Goal: Information Seeking & Learning: Compare options

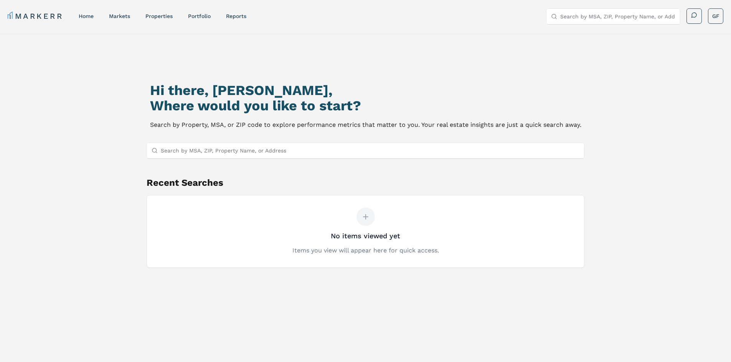
click at [207, 156] on input "Search by MSA, ZIP, Property Name, or Address" at bounding box center [370, 150] width 419 height 15
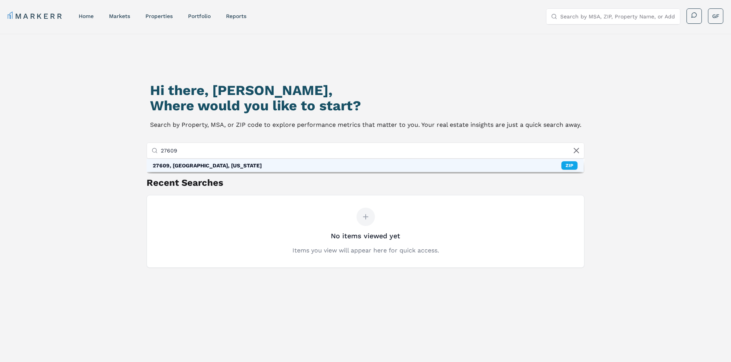
type input "27609"
click at [212, 166] on div "27609, [GEOGRAPHIC_DATA], [US_STATE]" at bounding box center [207, 166] width 109 height 8
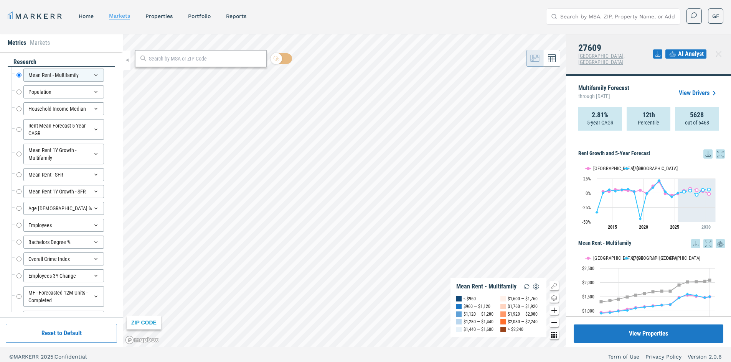
click at [595, 49] on h4 "27609" at bounding box center [615, 48] width 75 height 10
click at [624, 49] on div "27609 [GEOGRAPHIC_DATA], [GEOGRAPHIC_DATA] AI Analyst" at bounding box center [648, 55] width 165 height 42
drag, startPoint x: 591, startPoint y: 110, endPoint x: 613, endPoint y: 112, distance: 22.0
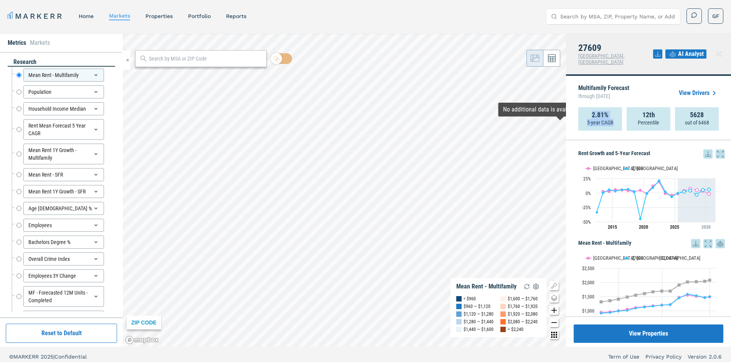
click at [613, 112] on div "2.81% 5-year CAGR" at bounding box center [600, 118] width 44 height 23
click at [651, 89] on div "Multifamily Forecast through [DATE] View Drivers" at bounding box center [648, 93] width 140 height 28
drag, startPoint x: 588, startPoint y: 105, endPoint x: 714, endPoint y: 118, distance: 126.5
click at [714, 118] on div "2.81% 5-year CAGR 12th Percentile 5628 out of 6468" at bounding box center [648, 118] width 140 height 23
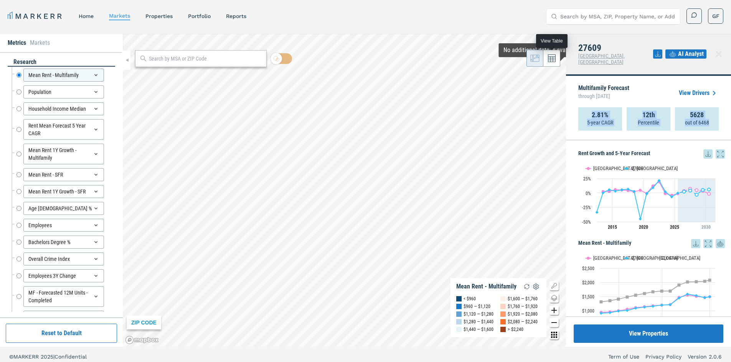
click at [554, 59] on icon at bounding box center [552, 58] width 8 height 8
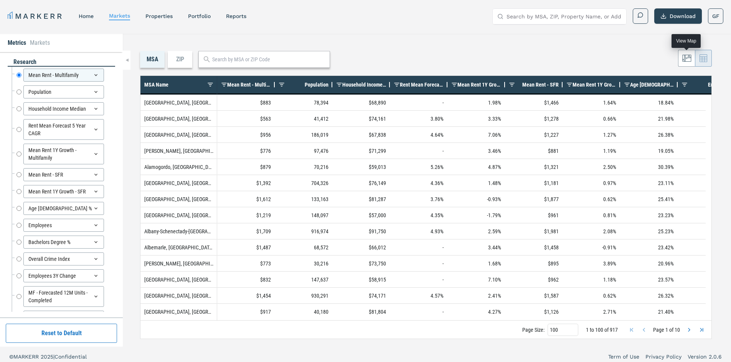
click at [685, 59] on icon at bounding box center [686, 58] width 9 height 9
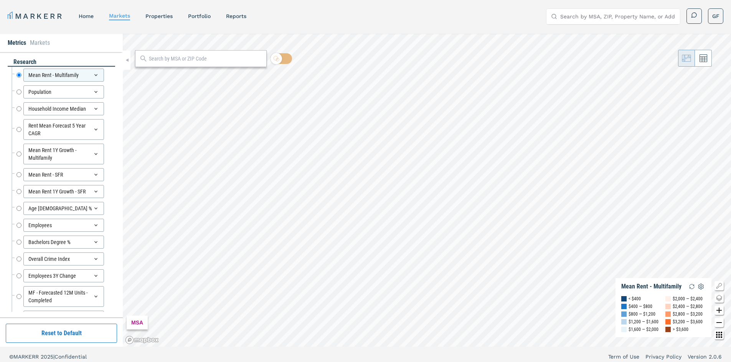
click at [167, 57] on input "text" at bounding box center [206, 59] width 114 height 8
click at [94, 18] on link "home" at bounding box center [86, 16] width 15 height 6
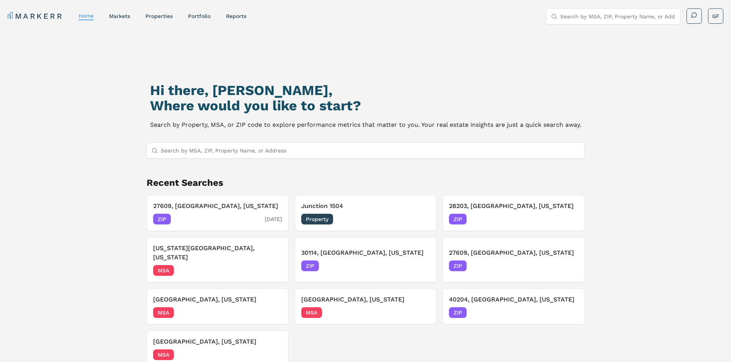
click at [207, 214] on div "ZIP [DATE]" at bounding box center [217, 219] width 129 height 11
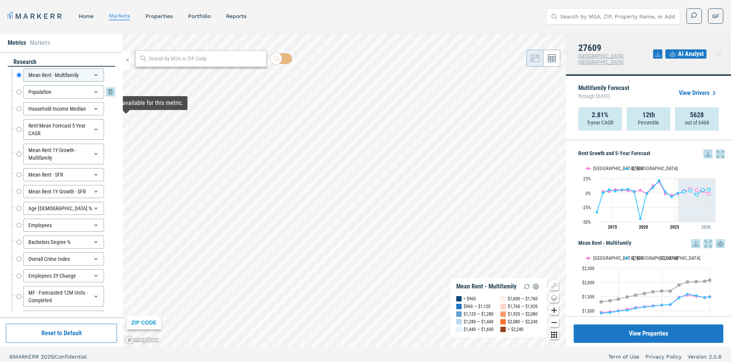
click at [20, 94] on input "Population" at bounding box center [18, 92] width 5 height 13
radio input "false"
radio input "true"
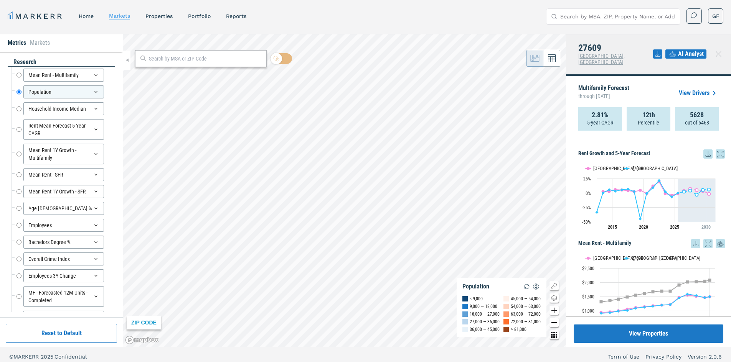
click at [685, 89] on link "View Drivers" at bounding box center [698, 93] width 40 height 9
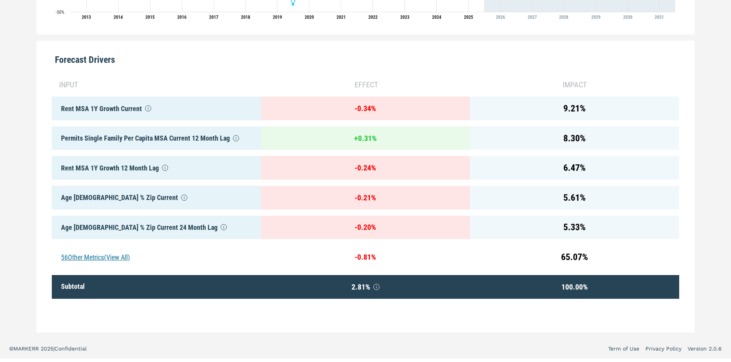
scroll to position [347, 0]
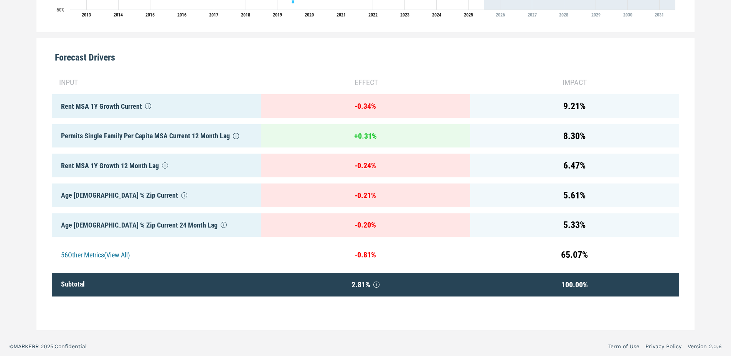
click at [97, 250] on div "56 Other Metrics (View All)" at bounding box center [156, 255] width 209 height 24
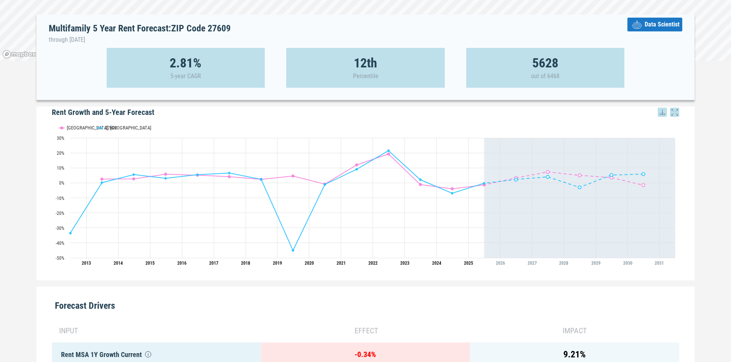
scroll to position [0, 0]
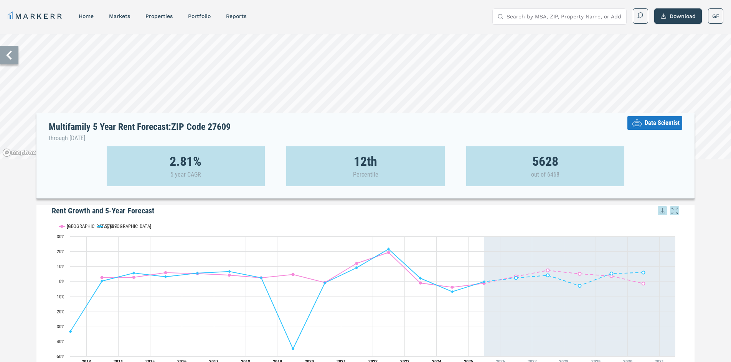
drag, startPoint x: 385, startPoint y: 200, endPoint x: 364, endPoint y: 122, distance: 80.7
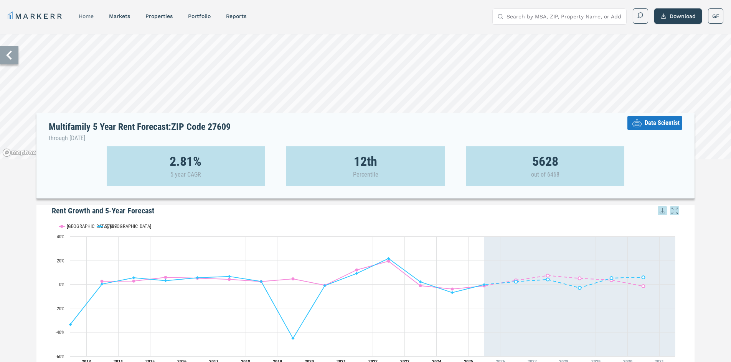
click at [83, 15] on link "home" at bounding box center [86, 16] width 15 height 6
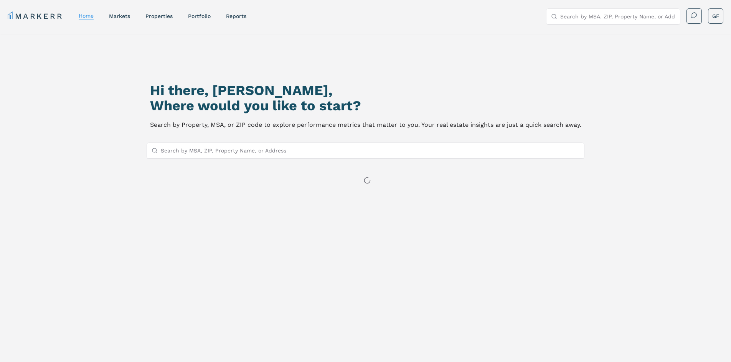
click at [274, 155] on input "Search by MSA, ZIP, Property Name, or Address" at bounding box center [370, 150] width 419 height 15
paste input "Shadowbrooke"
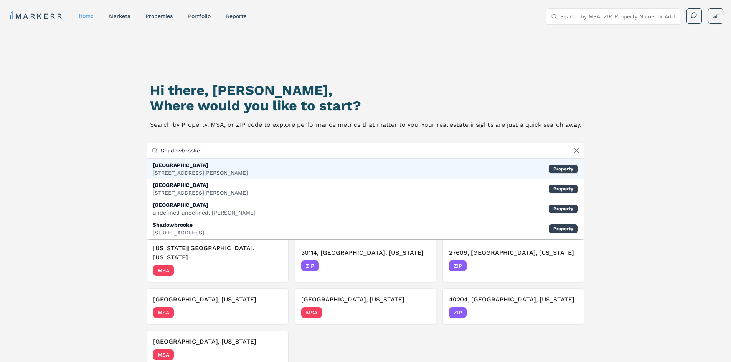
type input "Shadowbrooke"
click at [228, 169] on div "[GEOGRAPHIC_DATA] [STREET_ADDRESS][PERSON_NAME] Property" at bounding box center [365, 169] width 437 height 20
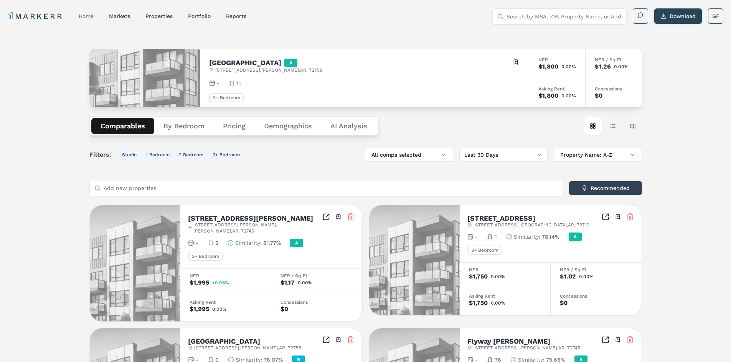
click at [84, 13] on div "home" at bounding box center [86, 16] width 15 height 8
click at [87, 15] on link "home" at bounding box center [86, 16] width 15 height 6
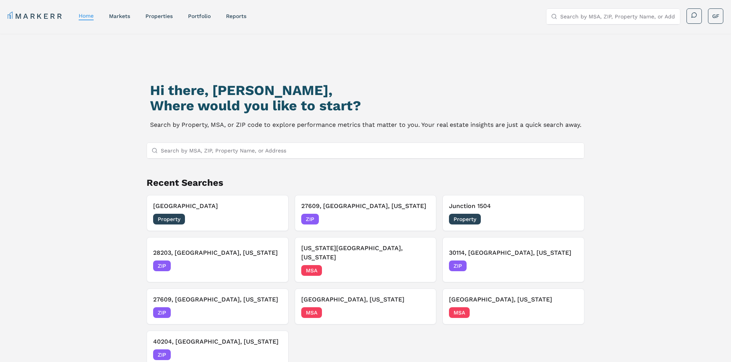
click at [237, 154] on input "Search by MSA, ZIP, Property Name, or Address" at bounding box center [370, 150] width 419 height 15
paste input "The Grove At [GEOGRAPHIC_DATA]"
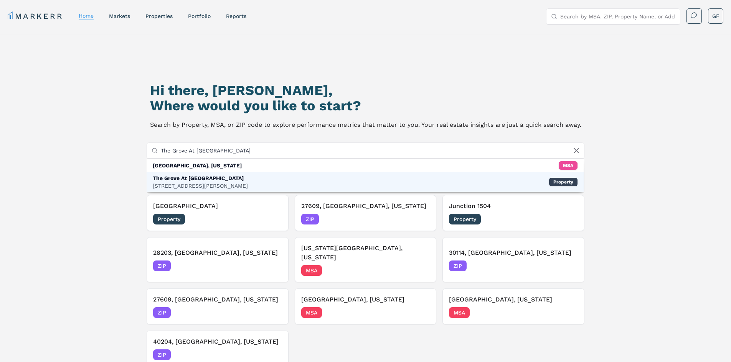
type input "The Grove At [GEOGRAPHIC_DATA]"
click at [215, 183] on div "[STREET_ADDRESS][PERSON_NAME]" at bounding box center [200, 186] width 95 height 8
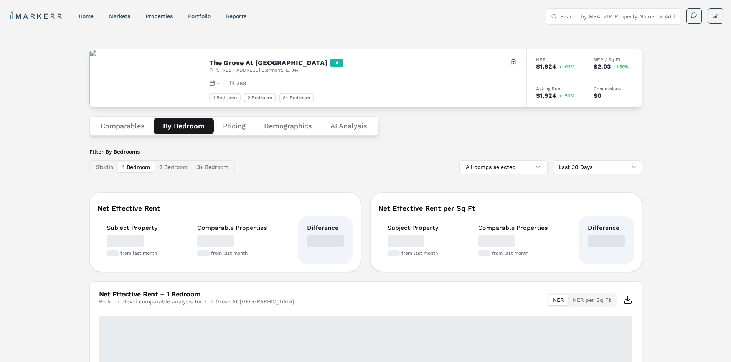
click at [174, 126] on button "By Bedroom" at bounding box center [184, 126] width 60 height 16
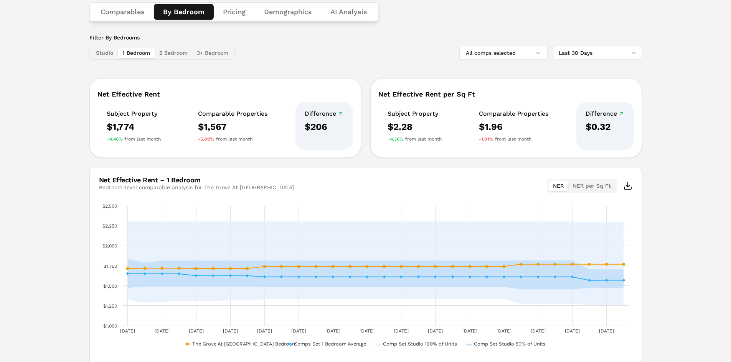
scroll to position [115, 0]
click at [530, 51] on button "All comps selected" at bounding box center [503, 52] width 88 height 14
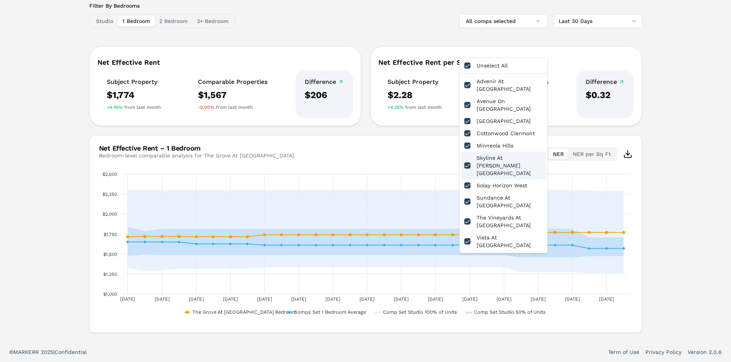
scroll to position [0, 0]
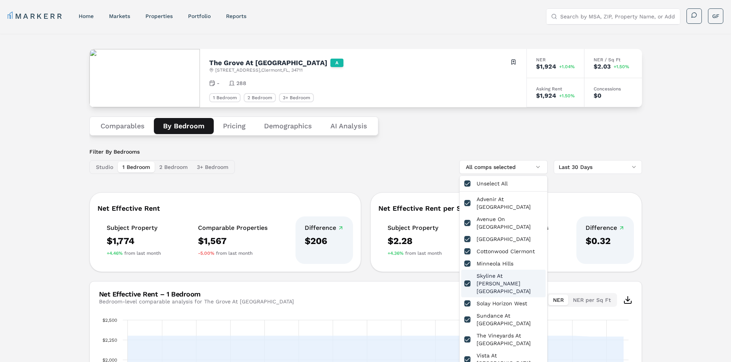
click at [691, 140] on div "The Grove At [GEOGRAPHIC_DATA] A [STREET_ADDRESS] Toggle portfolio menu - 288 1…" at bounding box center [365, 261] width 731 height 455
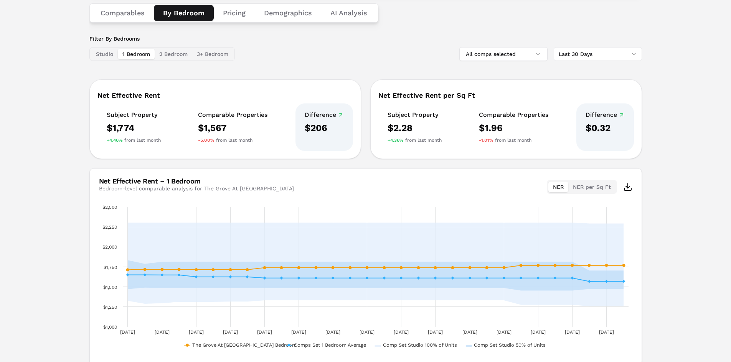
scroll to position [115, 0]
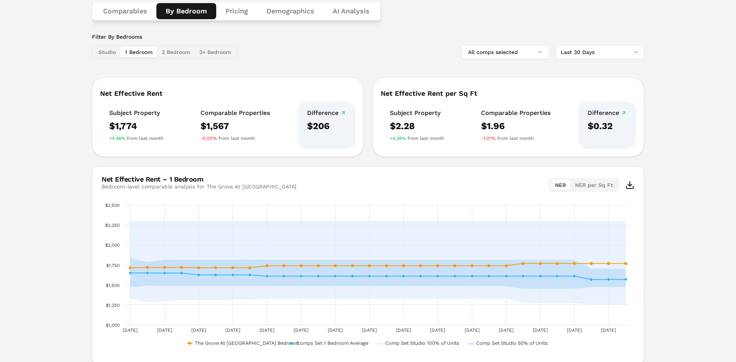
click at [601, 53] on html "MARKERR home markets properties Portfolio reports Search by MSA, ZIP, Property …" at bounding box center [368, 168] width 736 height 566
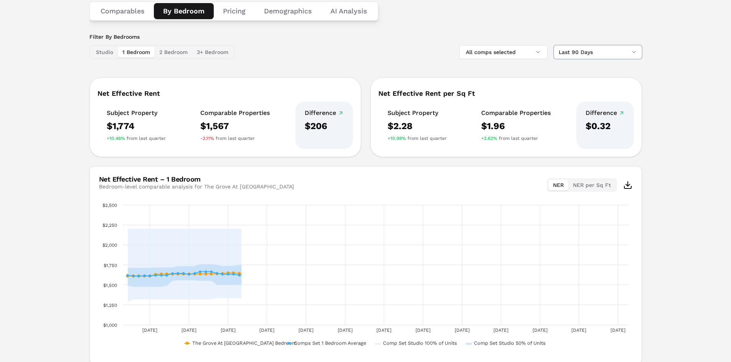
scroll to position [146, 0]
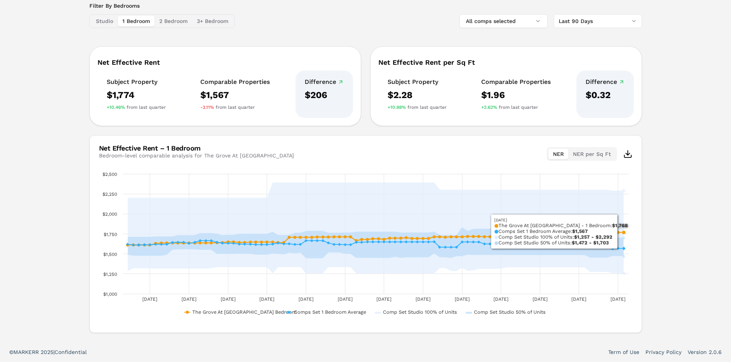
click at [681, 173] on div "The Grove At [GEOGRAPHIC_DATA] A [STREET_ADDRESS] Toggle portfolio menu - 288 1…" at bounding box center [365, 115] width 731 height 455
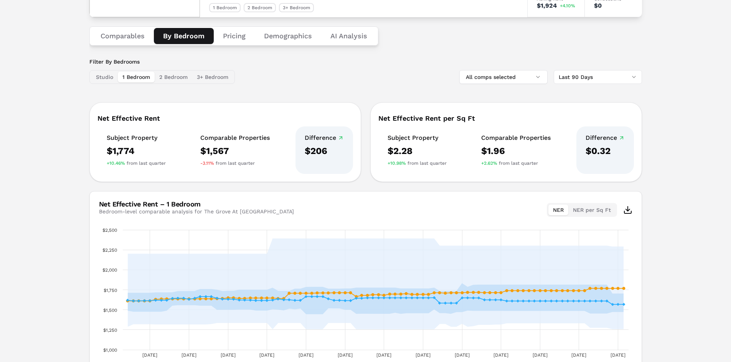
scroll to position [0, 0]
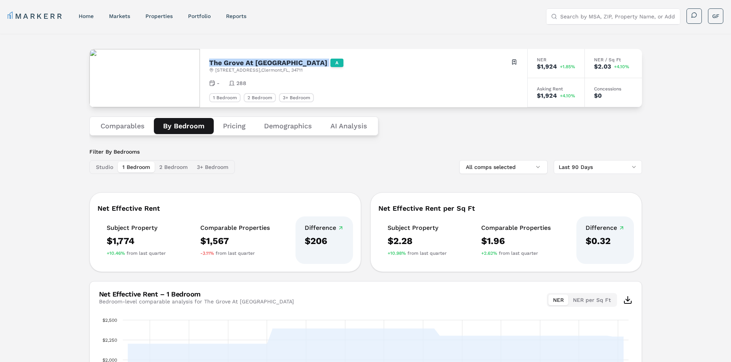
drag, startPoint x: 207, startPoint y: 63, endPoint x: 295, endPoint y: 65, distance: 88.2
click at [295, 65] on div "The Grove At [GEOGRAPHIC_DATA] A [STREET_ADDRESS] Toggle portfolio menu - 288 1…" at bounding box center [363, 78] width 327 height 58
click at [90, 14] on link "home" at bounding box center [86, 16] width 15 height 6
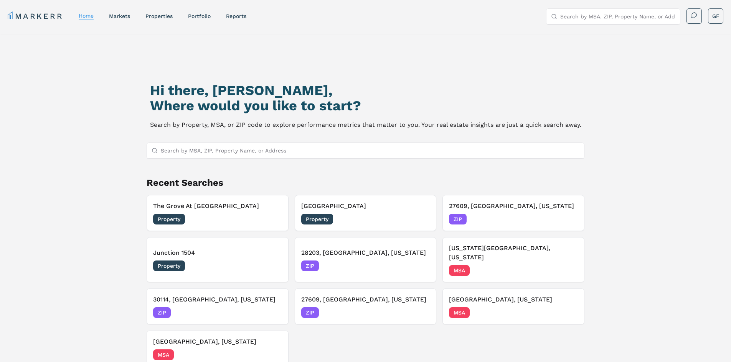
click at [206, 151] on input "Search by MSA, ZIP, Property Name, or Address" at bounding box center [370, 150] width 419 height 15
paste input "The Grove At [GEOGRAPHIC_DATA]"
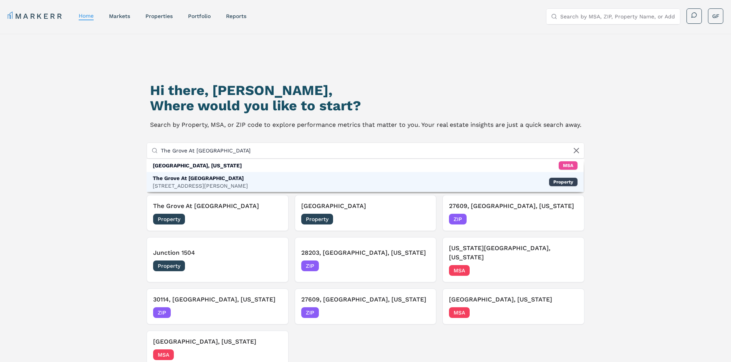
type input "The Grove At [GEOGRAPHIC_DATA]"
click at [251, 181] on div "The Grove At [GEOGRAPHIC_DATA] [STREET_ADDRESS] Property" at bounding box center [365, 182] width 437 height 20
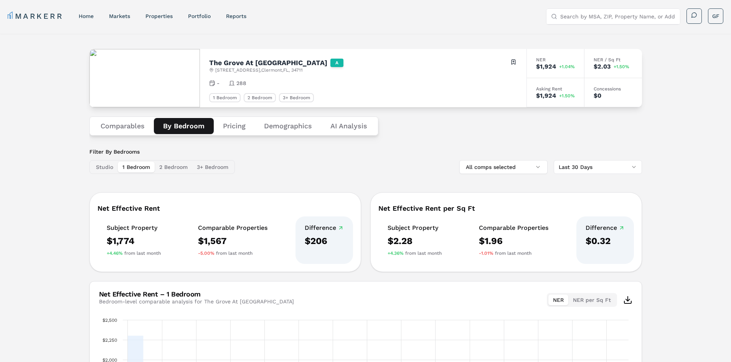
click at [179, 127] on button "By Bedroom" at bounding box center [184, 126] width 60 height 16
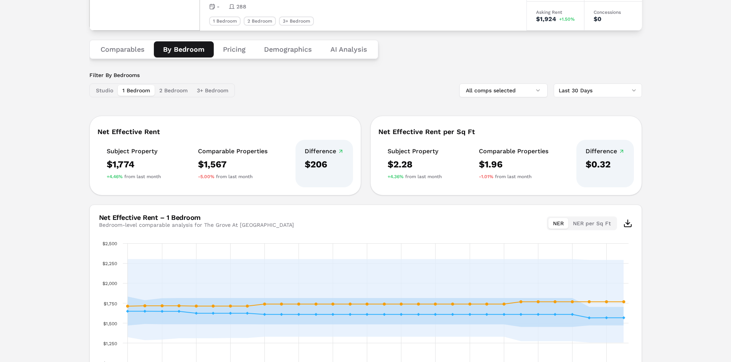
scroll to position [115, 0]
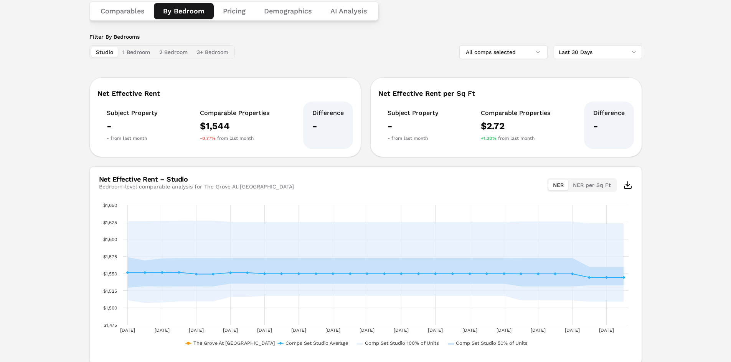
click at [108, 56] on button "Studio" at bounding box center [104, 52] width 26 height 11
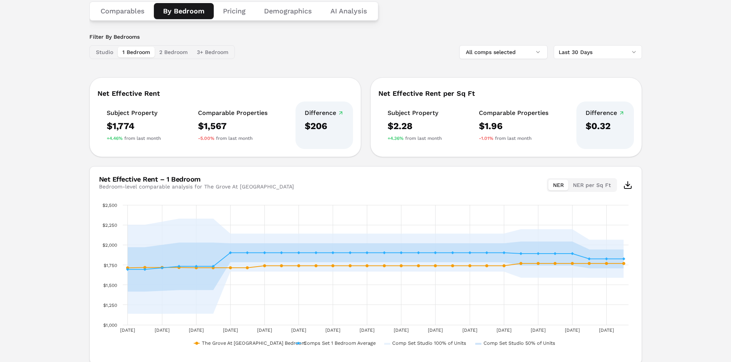
click at [144, 51] on button "1 Bedroom" at bounding box center [136, 52] width 37 height 11
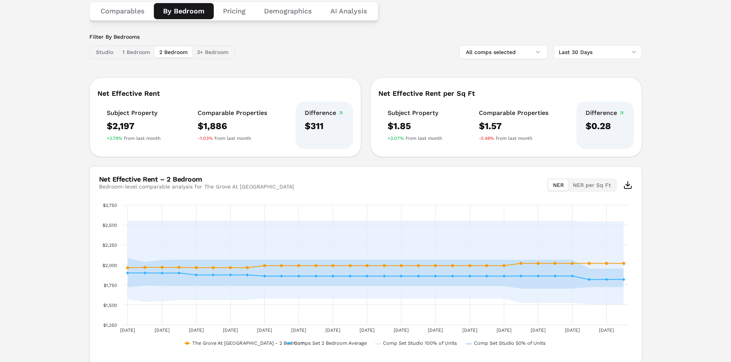
click at [173, 51] on button "2 Bedroom" at bounding box center [174, 52] width 38 height 11
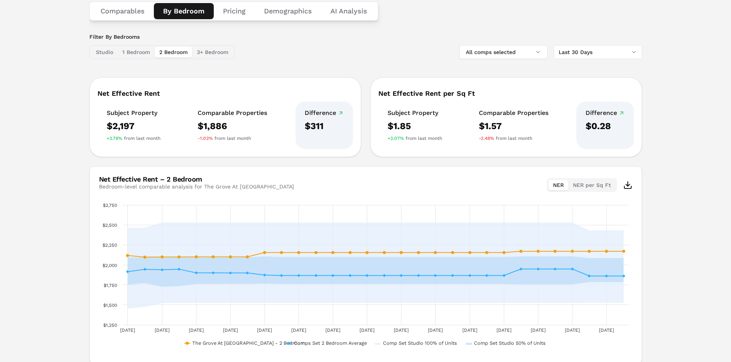
click at [216, 51] on button "3+ Bedroom" at bounding box center [212, 52] width 41 height 11
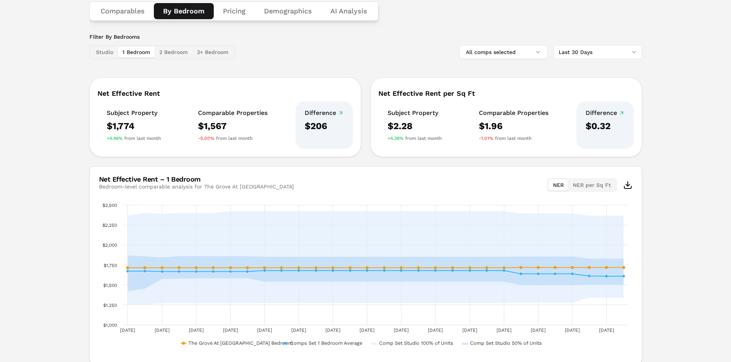
click at [143, 52] on button "1 Bedroom" at bounding box center [136, 52] width 37 height 11
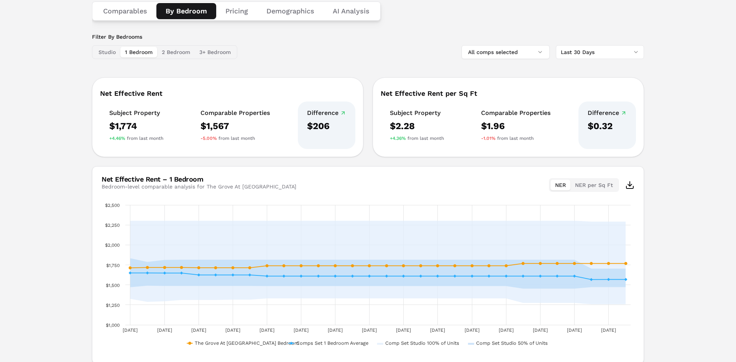
click at [598, 49] on html "MARKERR home markets properties Portfolio reports Search by MSA, ZIP, Property …" at bounding box center [368, 168] width 736 height 566
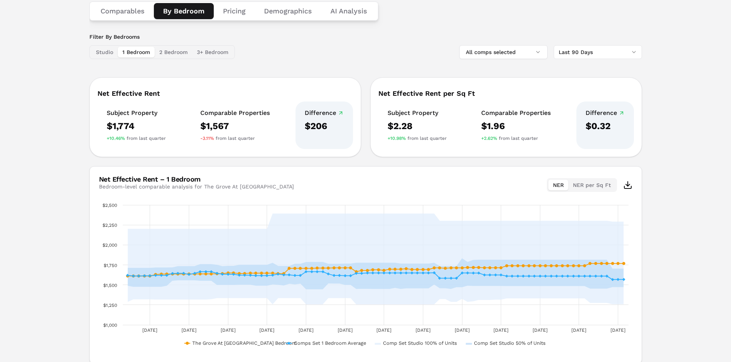
click at [695, 182] on div "The Grove At [GEOGRAPHIC_DATA] A [STREET_ADDRESS] Toggle portfolio menu - 288 1…" at bounding box center [365, 146] width 731 height 455
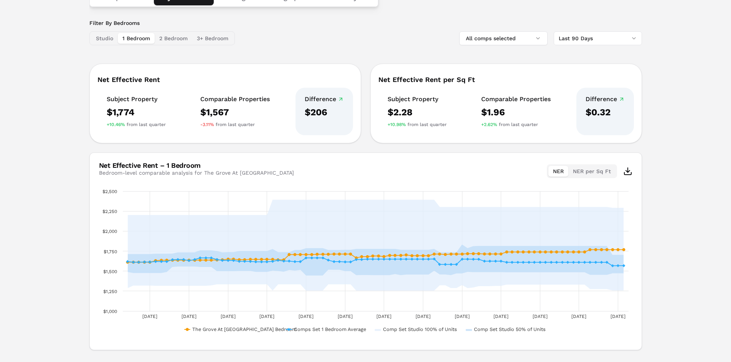
scroll to position [146, 0]
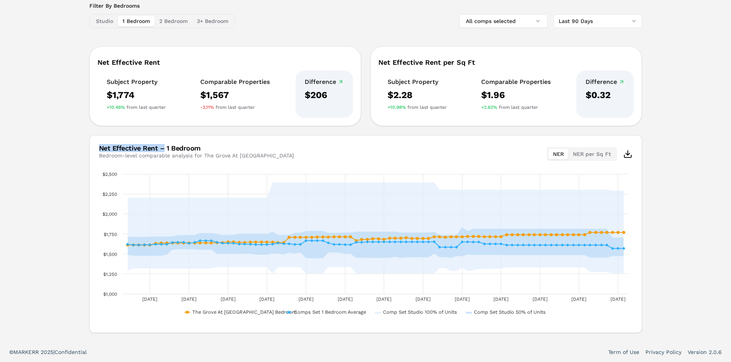
drag, startPoint x: 98, startPoint y: 144, endPoint x: 165, endPoint y: 147, distance: 66.8
click at [165, 147] on div "Net Effective Rent – 1 Bedroom Bedroom-level comparable analysis for The Grove …" at bounding box center [365, 153] width 551 height 35
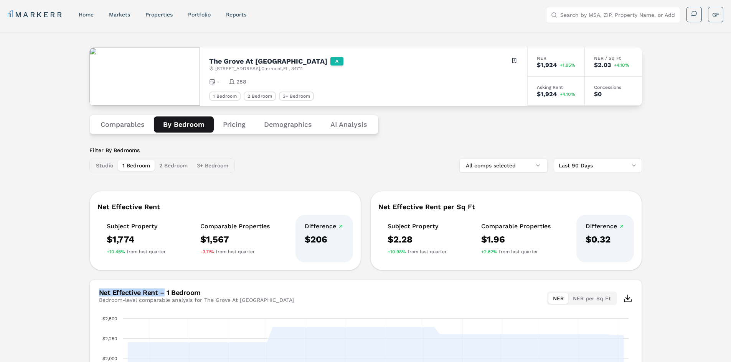
scroll to position [0, 0]
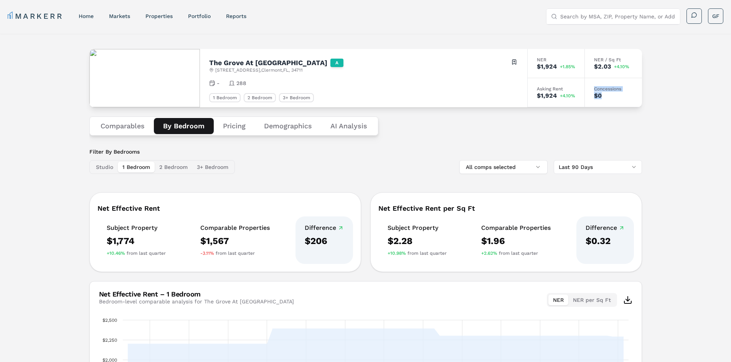
drag, startPoint x: 590, startPoint y: 85, endPoint x: 628, endPoint y: 104, distance: 42.2
click at [628, 104] on div "Concessions $0" at bounding box center [612, 92] width 57 height 29
click at [89, 15] on link "home" at bounding box center [86, 16] width 15 height 6
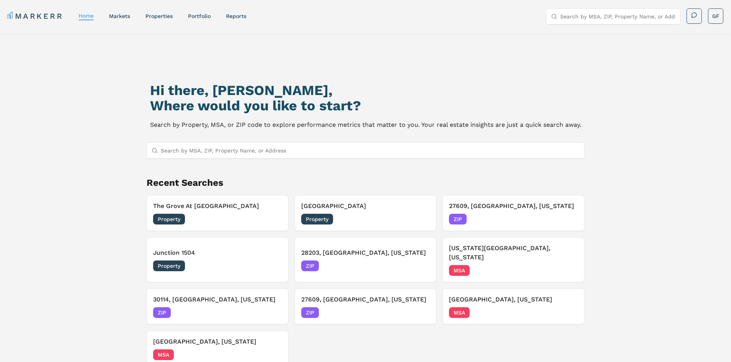
click at [218, 156] on input "Search by MSA, ZIP, Property Name, or Address" at bounding box center [370, 150] width 419 height 15
paste input "Park On Wurzbach"
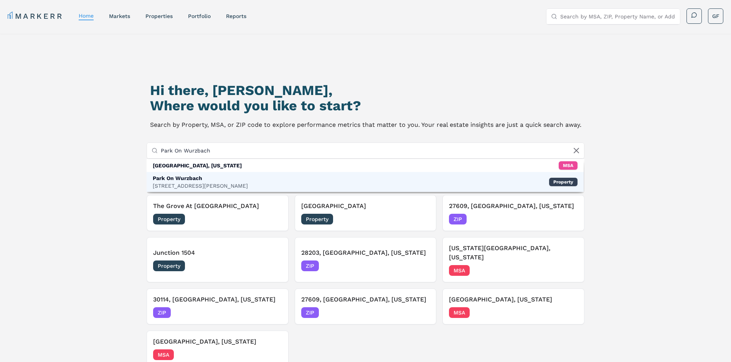
type input "Park On Wurzbach"
click at [221, 185] on div "[STREET_ADDRESS][PERSON_NAME]" at bounding box center [200, 186] width 95 height 8
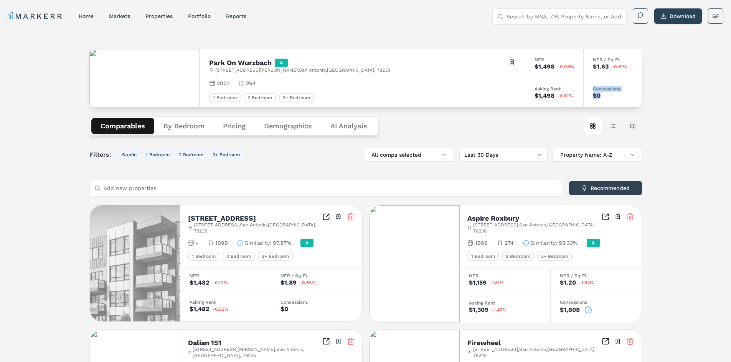
drag, startPoint x: 624, startPoint y: 97, endPoint x: 632, endPoint y: 102, distance: 9.8
click at [632, 102] on div "Concessions $0" at bounding box center [612, 92] width 58 height 29
click at [88, 18] on link "home" at bounding box center [86, 16] width 15 height 6
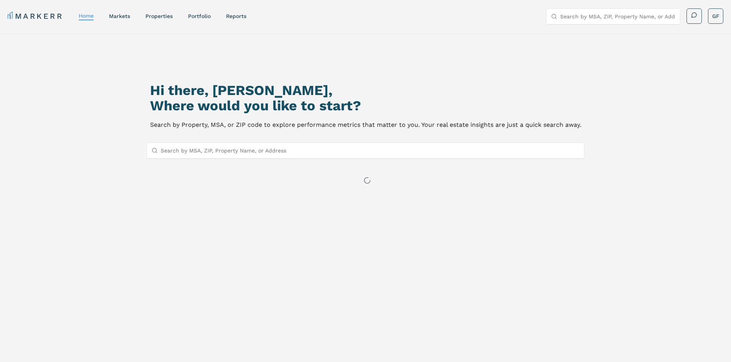
click at [240, 148] on input "Search by MSA, ZIP, Property Name, or Address" at bounding box center [370, 150] width 419 height 15
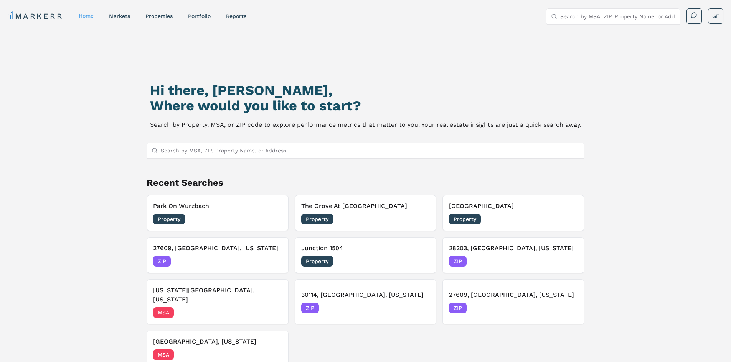
paste input "'Estancia At Morningstar"
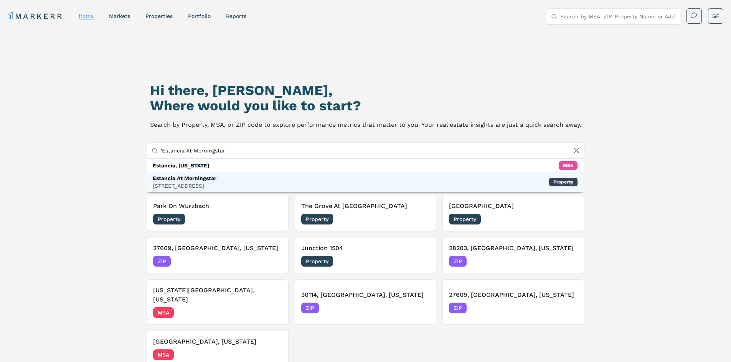
type input "'Estancia At Morningstar"
click at [185, 182] on div "[STREET_ADDRESS]" at bounding box center [185, 186] width 64 height 8
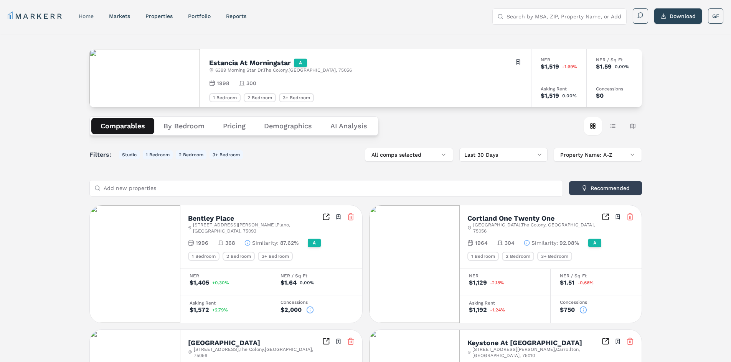
click at [90, 15] on link "home" at bounding box center [86, 16] width 15 height 6
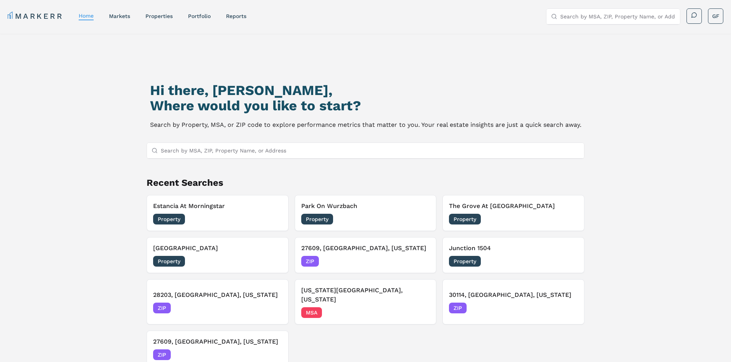
click at [227, 147] on input "Search by MSA, ZIP, Property Name, or Address" at bounding box center [370, 150] width 419 height 15
paste input "Townhomes At [GEOGRAPHIC_DATA]"
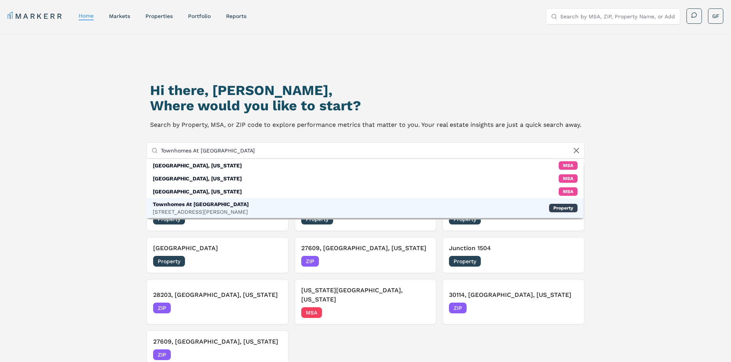
type input "Townhomes At [GEOGRAPHIC_DATA]"
click at [209, 209] on div "[STREET_ADDRESS][PERSON_NAME]" at bounding box center [201, 212] width 96 height 8
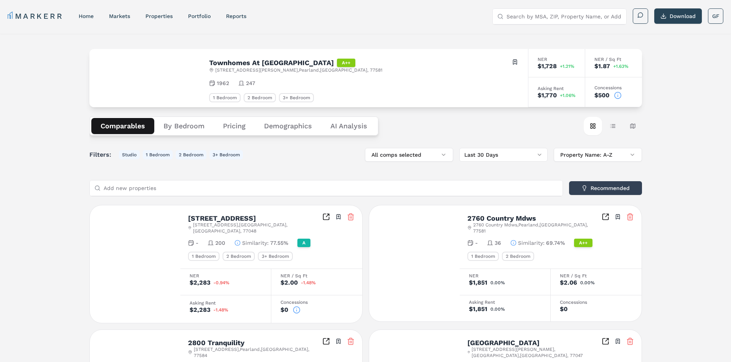
click at [617, 97] on icon at bounding box center [618, 96] width 8 height 8
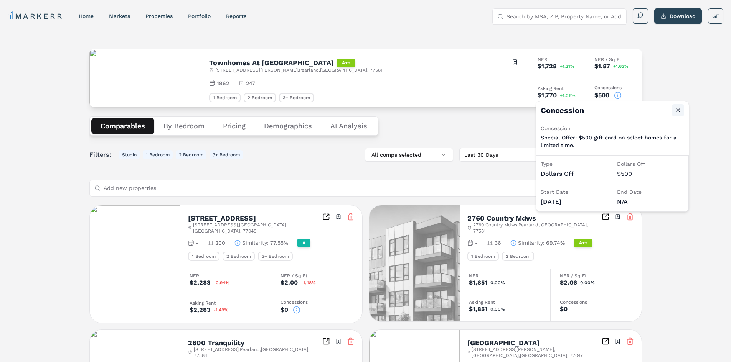
click at [677, 109] on button "Close" at bounding box center [678, 110] width 12 height 12
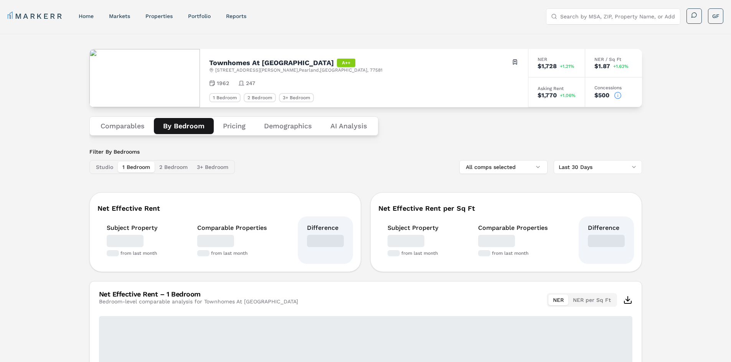
click at [173, 133] on button "By Bedroom" at bounding box center [184, 126] width 60 height 16
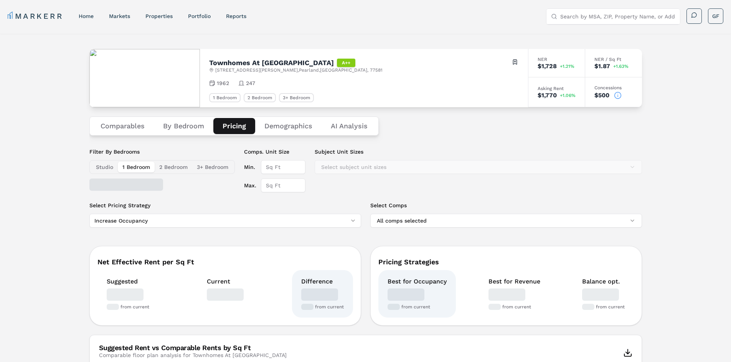
click at [240, 128] on button "Pricing" at bounding box center [234, 126] width 42 height 16
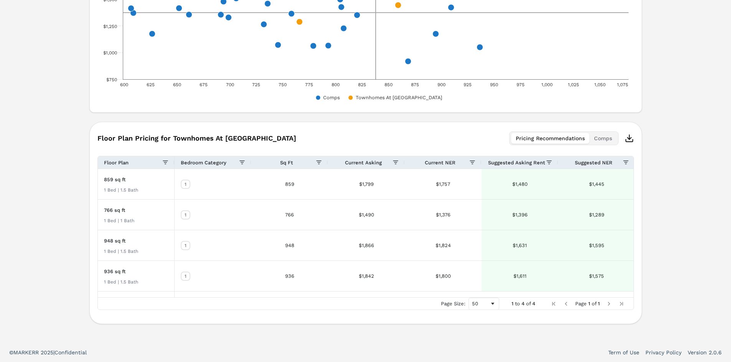
scroll to position [427, 0]
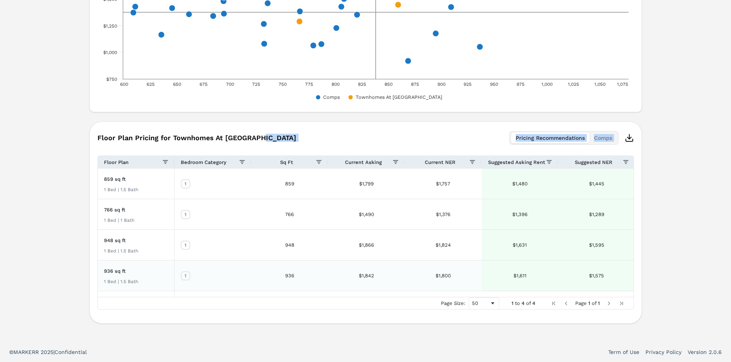
drag, startPoint x: 266, startPoint y: 138, endPoint x: 457, endPoint y: 265, distance: 229.3
click at [457, 265] on div "Floor Plan Pricing for Townhomes At [GEOGRAPHIC_DATA] Pricing Recommendations C…" at bounding box center [365, 223] width 552 height 202
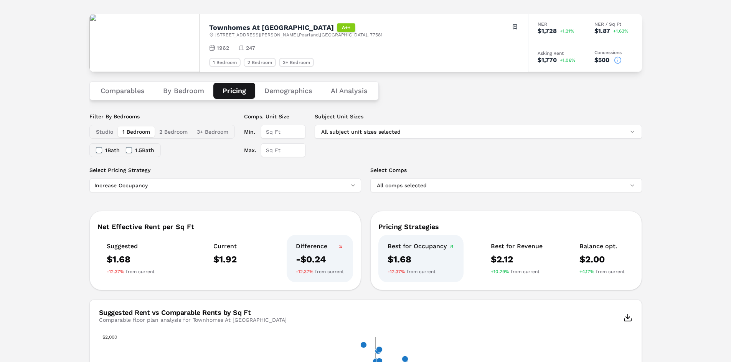
scroll to position [0, 0]
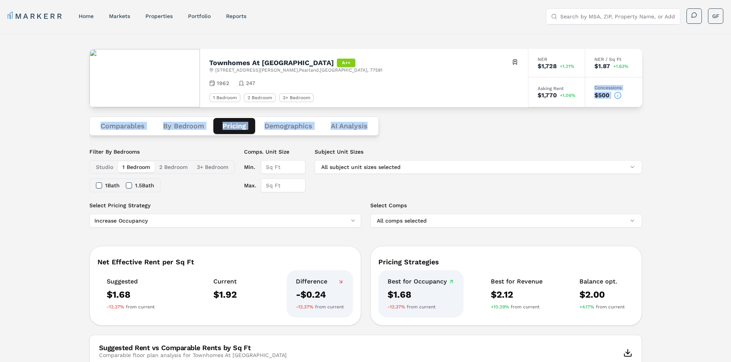
drag, startPoint x: 594, startPoint y: 86, endPoint x: 655, endPoint y: 117, distance: 68.4
click at [620, 97] on icon at bounding box center [618, 96] width 8 height 8
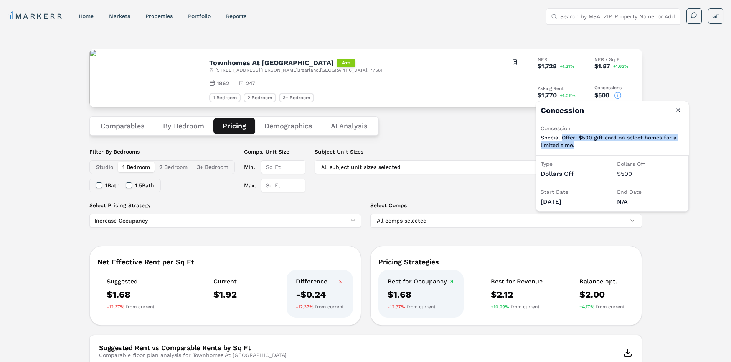
drag, startPoint x: 561, startPoint y: 138, endPoint x: 577, endPoint y: 153, distance: 22.0
click at [575, 153] on div "Concession Special Offer: $500 gift card on select homes for a limited time." at bounding box center [612, 139] width 153 height 34
click at [476, 142] on div "Comparables By Bedroom Pricing Demographics AI Analysis" at bounding box center [365, 126] width 552 height 38
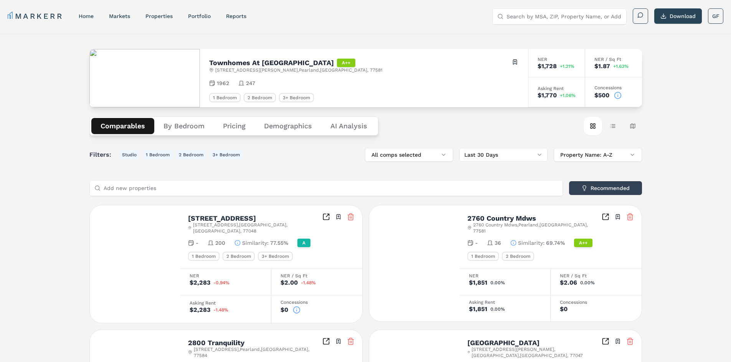
click at [120, 128] on button "Comparables" at bounding box center [122, 126] width 63 height 16
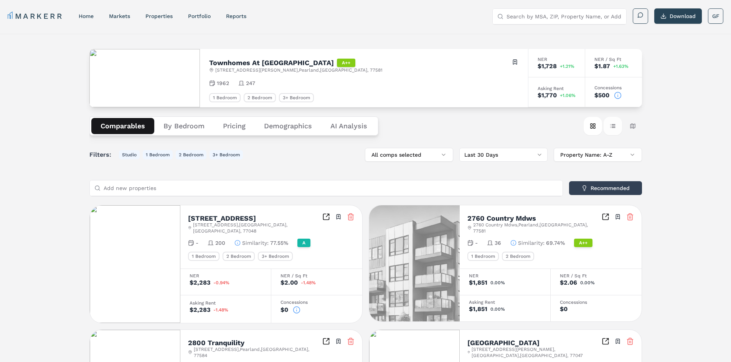
click at [618, 124] on button "Table view" at bounding box center [612, 126] width 18 height 18
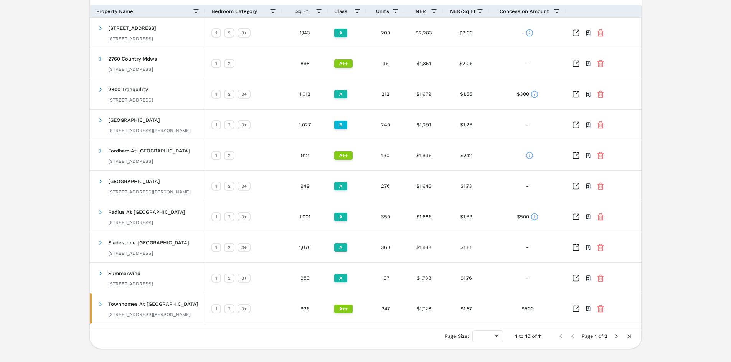
scroll to position [246, 0]
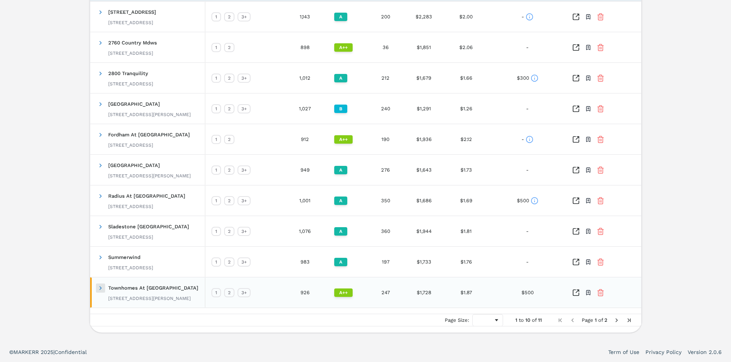
click at [100, 290] on span at bounding box center [100, 288] width 6 height 6
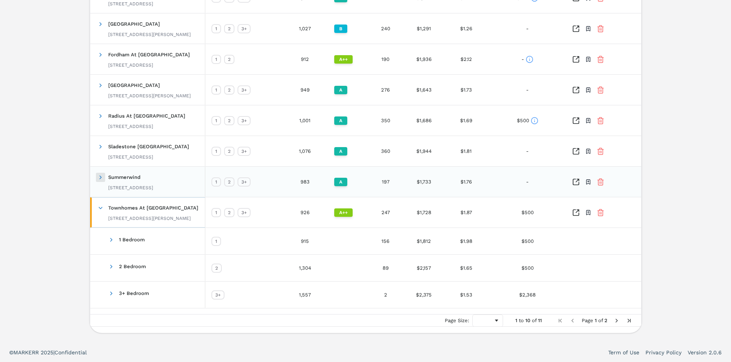
scroll to position [327, 0]
click at [112, 241] on span at bounding box center [111, 240] width 6 height 6
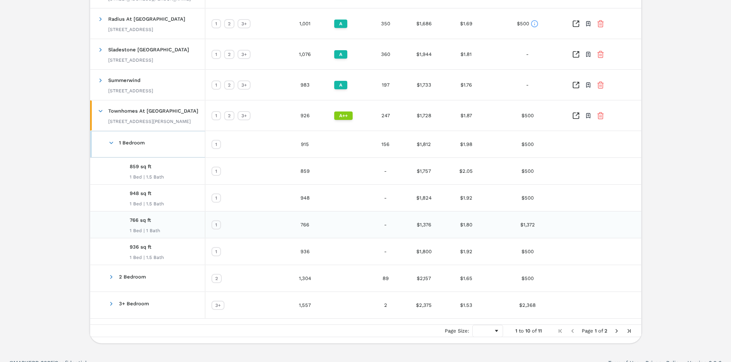
scroll to position [434, 0]
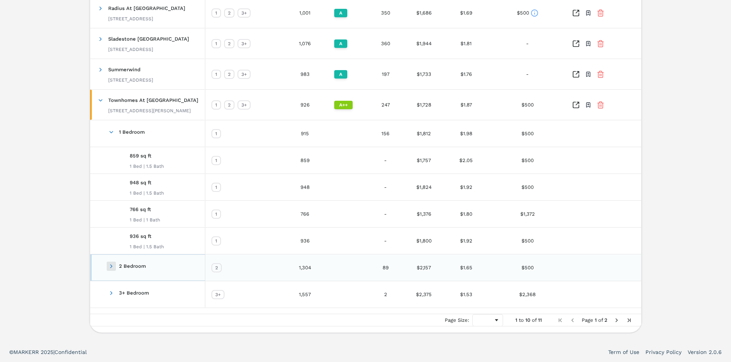
click at [109, 269] on span at bounding box center [111, 266] width 6 height 6
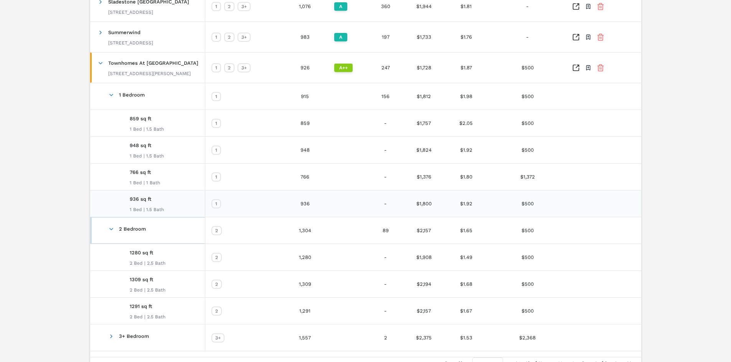
scroll to position [515, 0]
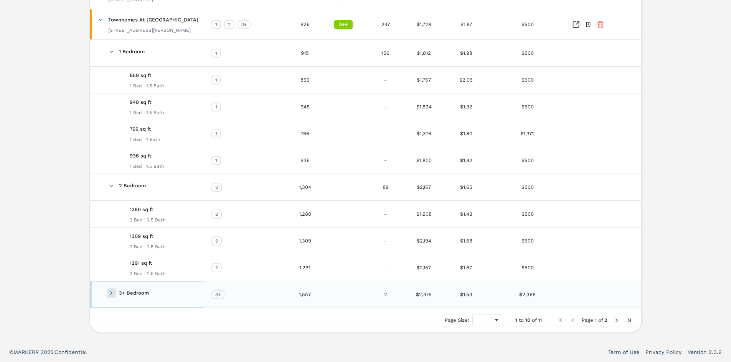
click at [110, 294] on span at bounding box center [111, 293] width 6 height 6
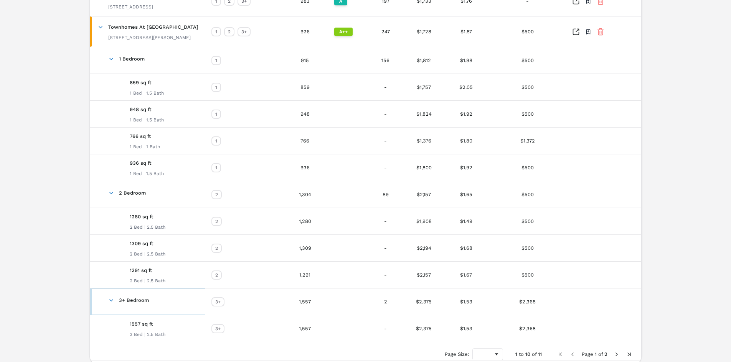
scroll to position [542, 0]
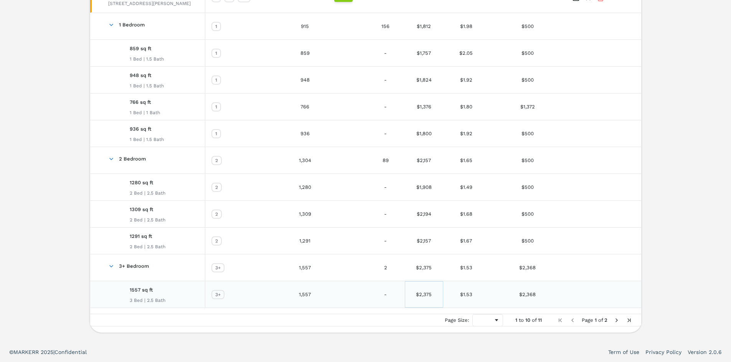
drag, startPoint x: 431, startPoint y: 294, endPoint x: 410, endPoint y: 293, distance: 21.1
click at [410, 293] on div "$2,375" at bounding box center [424, 295] width 38 height 26
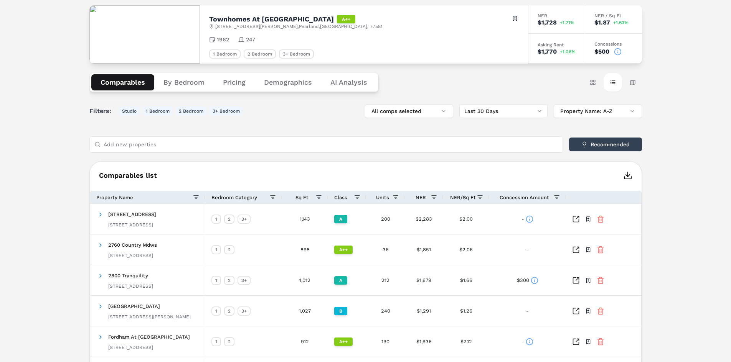
scroll to position [0, 0]
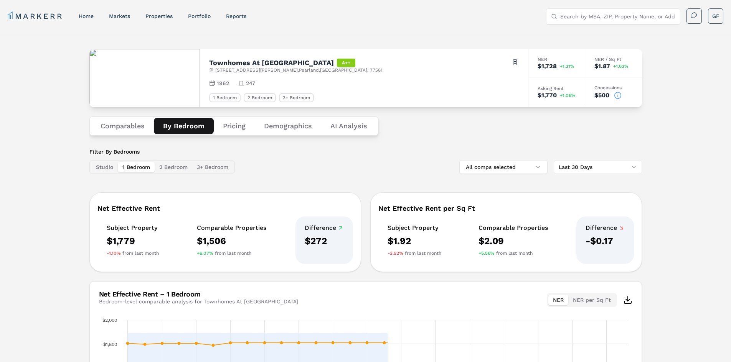
click at [184, 127] on button "By Bedroom" at bounding box center [184, 126] width 60 height 16
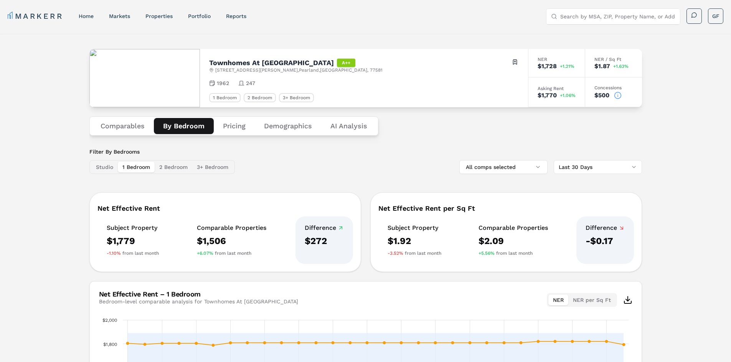
click at [232, 127] on button "Pricing" at bounding box center [234, 126] width 41 height 16
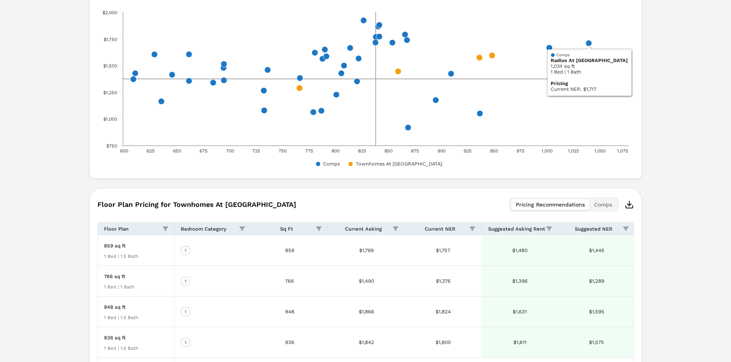
scroll to position [427, 0]
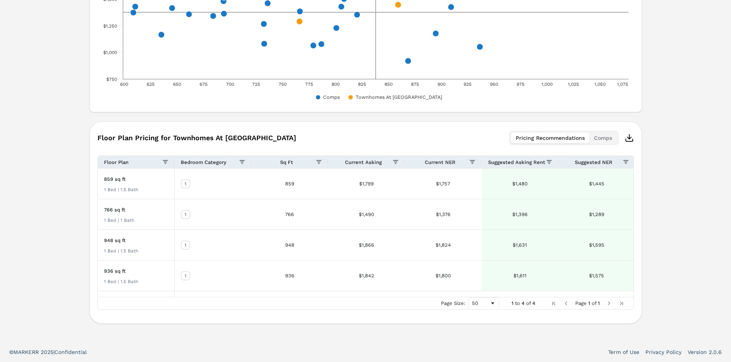
drag, startPoint x: 54, startPoint y: 67, endPoint x: 54, endPoint y: 63, distance: 4.2
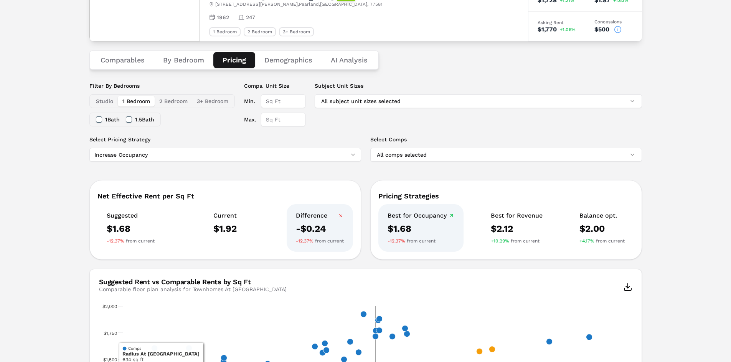
scroll to position [0, 0]
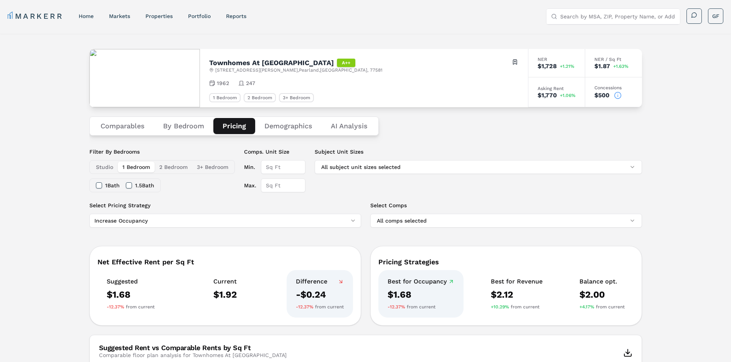
drag, startPoint x: 56, startPoint y: 151, endPoint x: 40, endPoint y: 37, distance: 115.5
click at [86, 17] on link "home" at bounding box center [86, 16] width 15 height 6
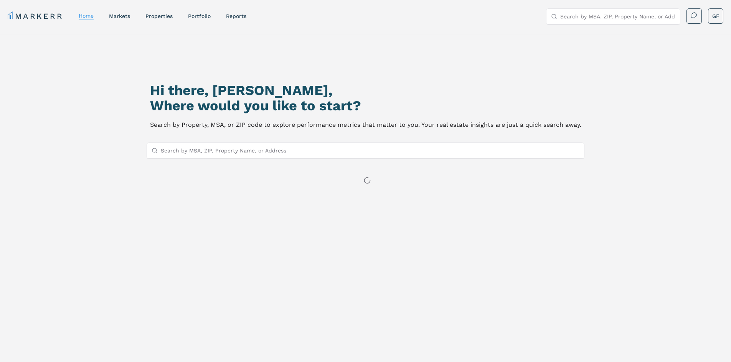
click at [252, 151] on input "Search by MSA, ZIP, Property Name, or Address" at bounding box center [370, 150] width 419 height 15
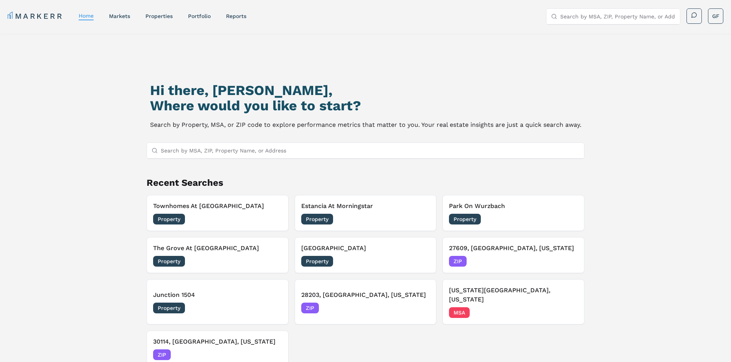
paste input "Clearwater Farms"
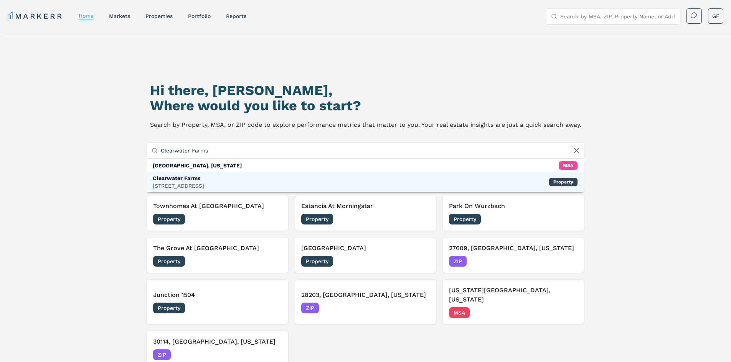
type input "Clearwater Farms"
click at [204, 183] on div "[STREET_ADDRESS]" at bounding box center [178, 186] width 51 height 8
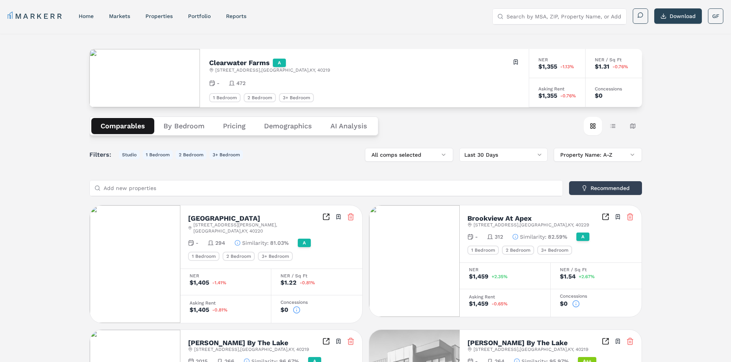
click at [86, 20] on nav "MARKERR home markets properties Portfolio reports" at bounding box center [127, 16] width 239 height 11
click at [90, 16] on link "home" at bounding box center [86, 16] width 15 height 6
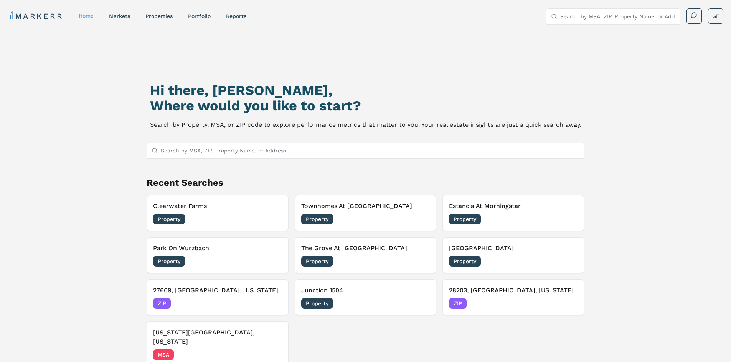
click at [272, 154] on input "Search by MSA, ZIP, Property Name, or Address" at bounding box center [370, 150] width 419 height 15
paste input "[GEOGRAPHIC_DATA]"
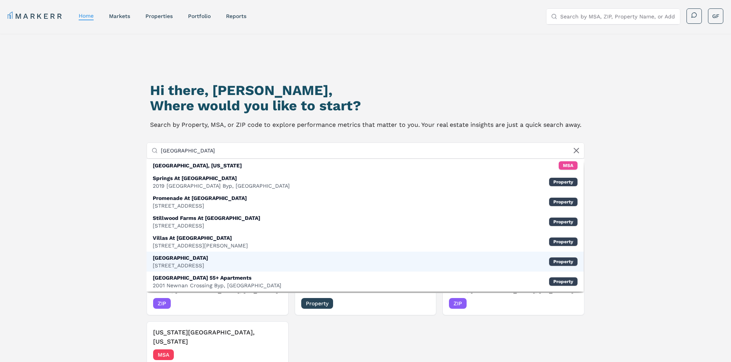
type input "[GEOGRAPHIC_DATA]"
click at [180, 262] on div "[STREET_ADDRESS]" at bounding box center [180, 266] width 55 height 8
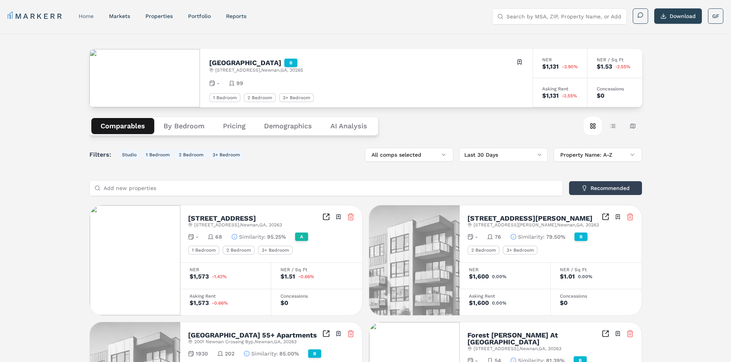
click at [81, 19] on link "home" at bounding box center [86, 16] width 15 height 6
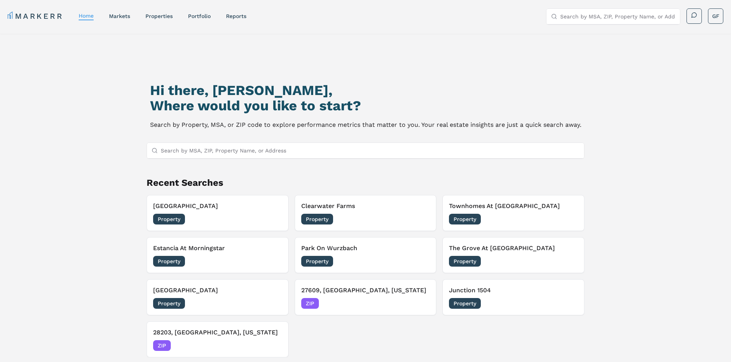
click at [186, 154] on input "Search by MSA, ZIP, Property Name, or Address" at bounding box center [370, 150] width 419 height 15
paste input "Calais [GEOGRAPHIC_DATA]"
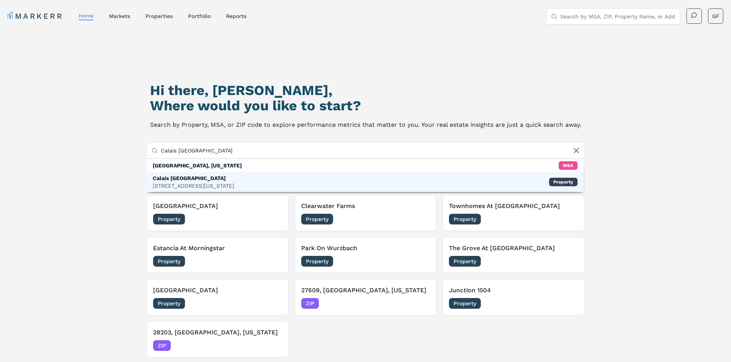
type input "Calais [GEOGRAPHIC_DATA]"
click at [196, 182] on div "Calais [GEOGRAPHIC_DATA]" at bounding box center [193, 178] width 81 height 8
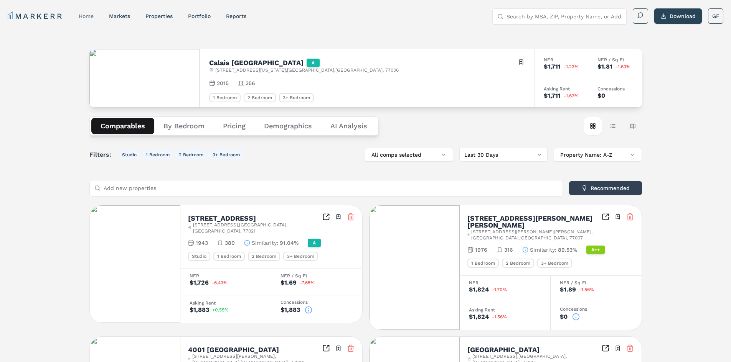
click at [94, 19] on link "home" at bounding box center [86, 16] width 15 height 6
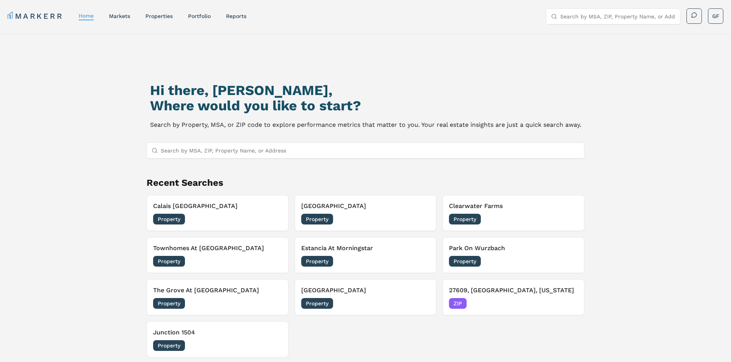
click at [243, 155] on input "Search by MSA, ZIP, Property Name, or Address" at bounding box center [370, 150] width 419 height 15
paste input "Riverbend"
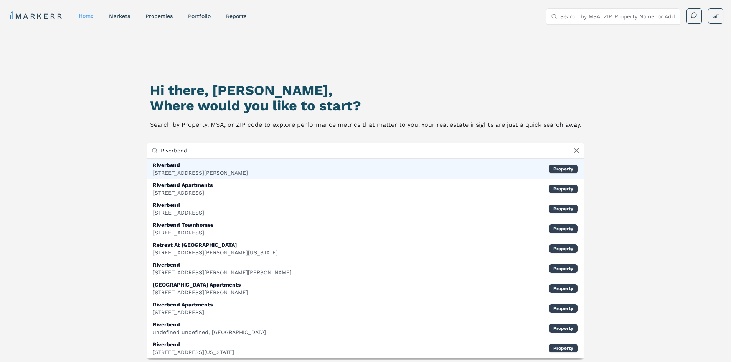
type input "Riverbend"
click at [232, 168] on div "Riverbend [STREET_ADDRESS] Property" at bounding box center [365, 169] width 437 height 20
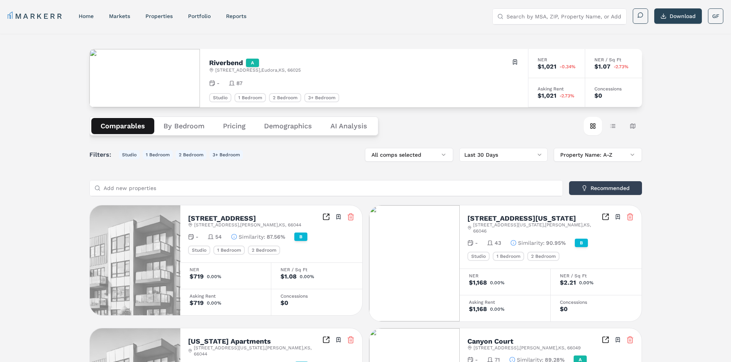
click at [53, 16] on link "MARKERR" at bounding box center [36, 16] width 56 height 11
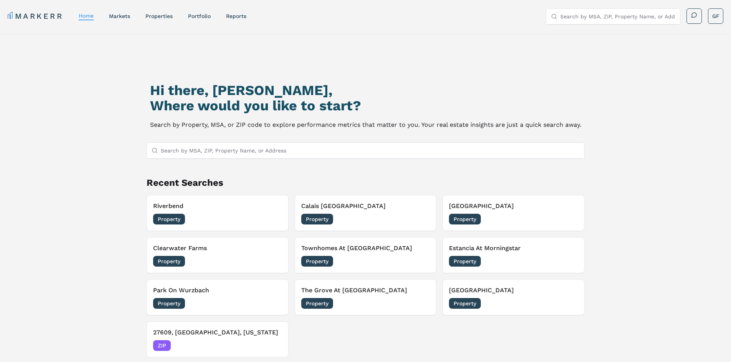
click at [197, 150] on input "Search by MSA, ZIP, Property Name, or Address" at bounding box center [370, 150] width 419 height 15
paste input "Anatole"
type input "Anatole"
click at [100, 71] on div "Hi there, [PERSON_NAME], Where would you like to start? Search by Property, MSA…" at bounding box center [365, 221] width 731 height 375
